Goal: Communication & Community: Participate in discussion

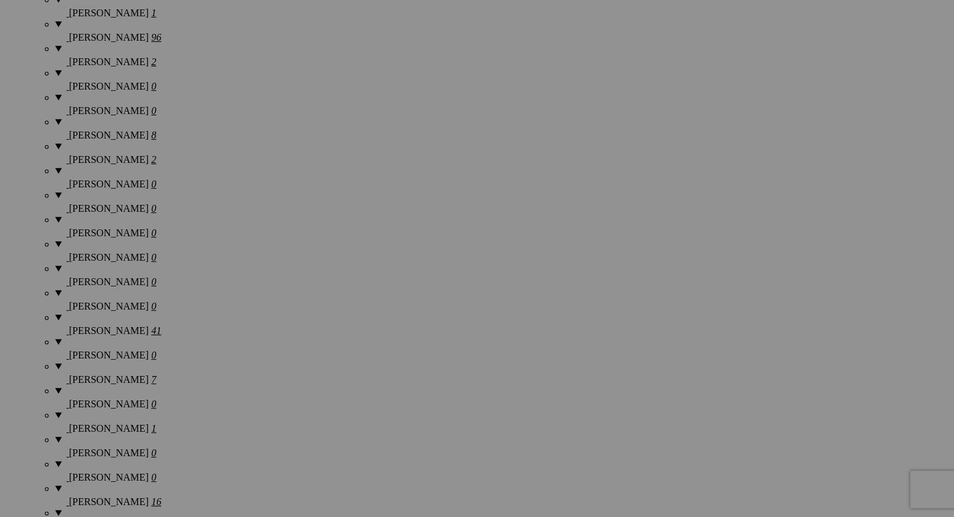
scroll to position [1605, 0]
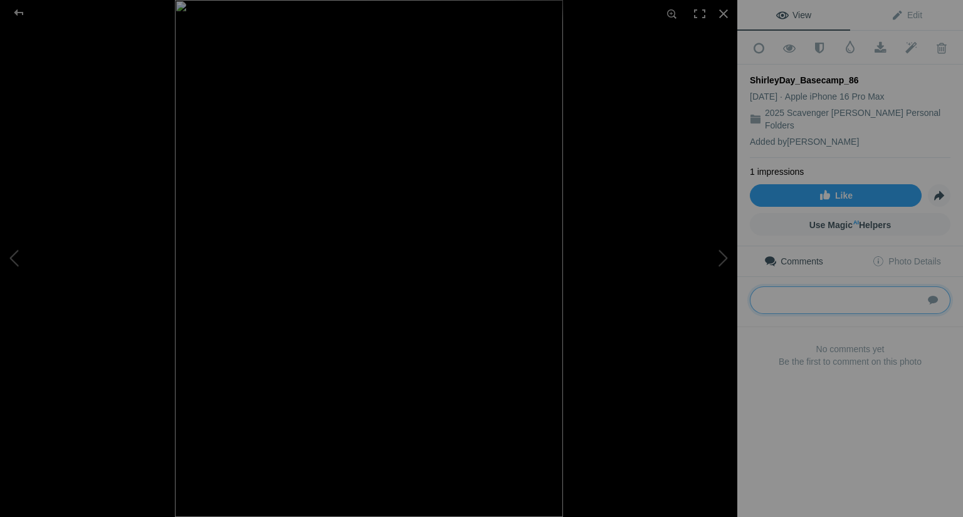
click at [789, 287] on textarea at bounding box center [850, 301] width 201 height 28
type textarea "Ha! Love it! I always cut the neck off of my Ts too!"
click at [726, 13] on div at bounding box center [724, 14] width 28 height 28
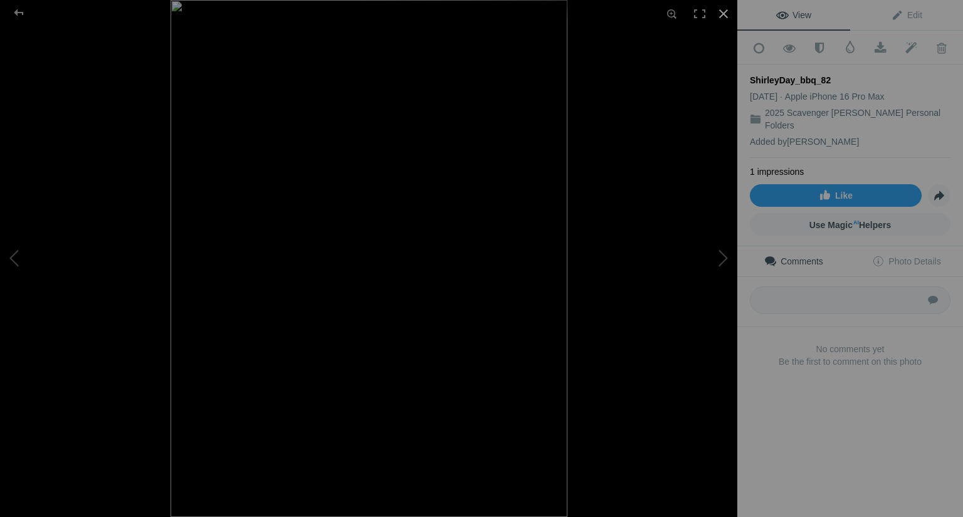
click at [730, 16] on div at bounding box center [724, 14] width 28 height 28
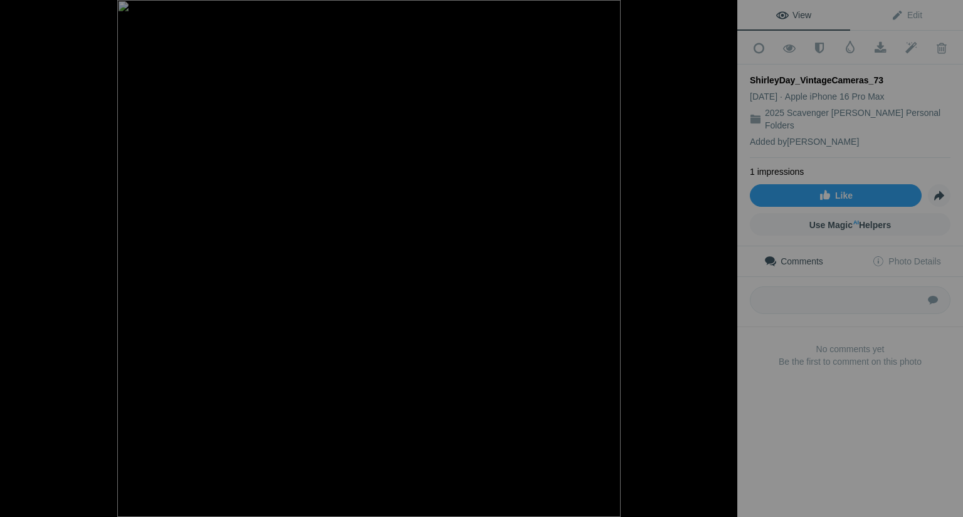
click at [270, 175] on img at bounding box center [369, 258] width 504 height 517
click at [270, 175] on img at bounding box center [513, 380] width 1243 height 1277
click at [729, 17] on div at bounding box center [724, 14] width 28 height 28
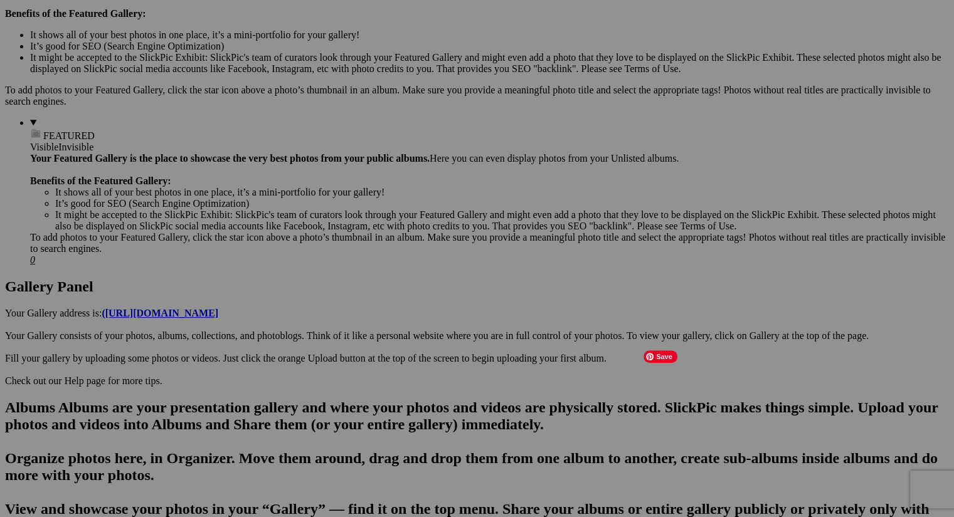
scroll to position [412, 0]
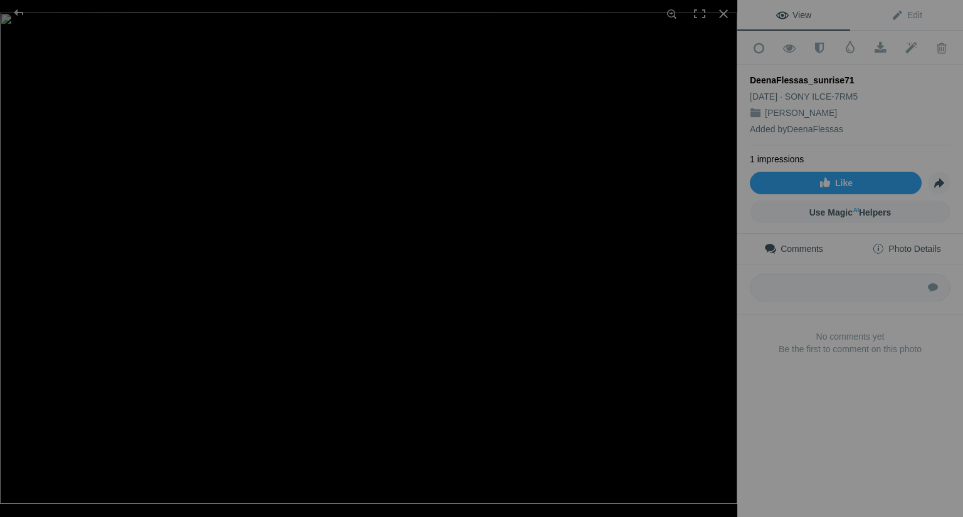
click at [900, 246] on span "Photo Details" at bounding box center [906, 249] width 68 height 10
